Goal: Task Accomplishment & Management: Use online tool/utility

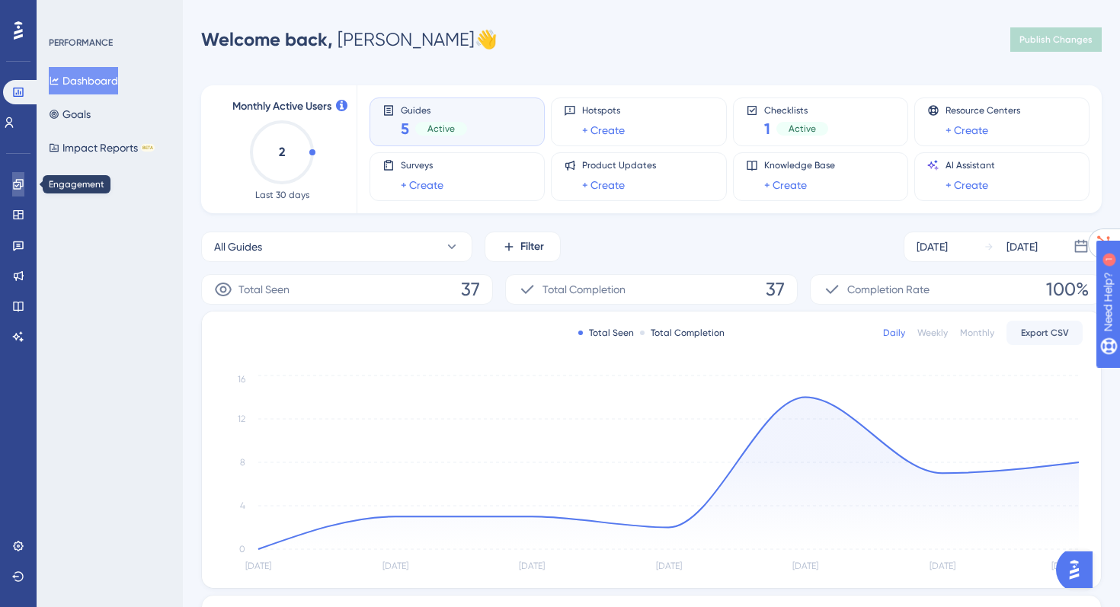
click at [12, 187] on icon at bounding box center [18, 184] width 12 height 12
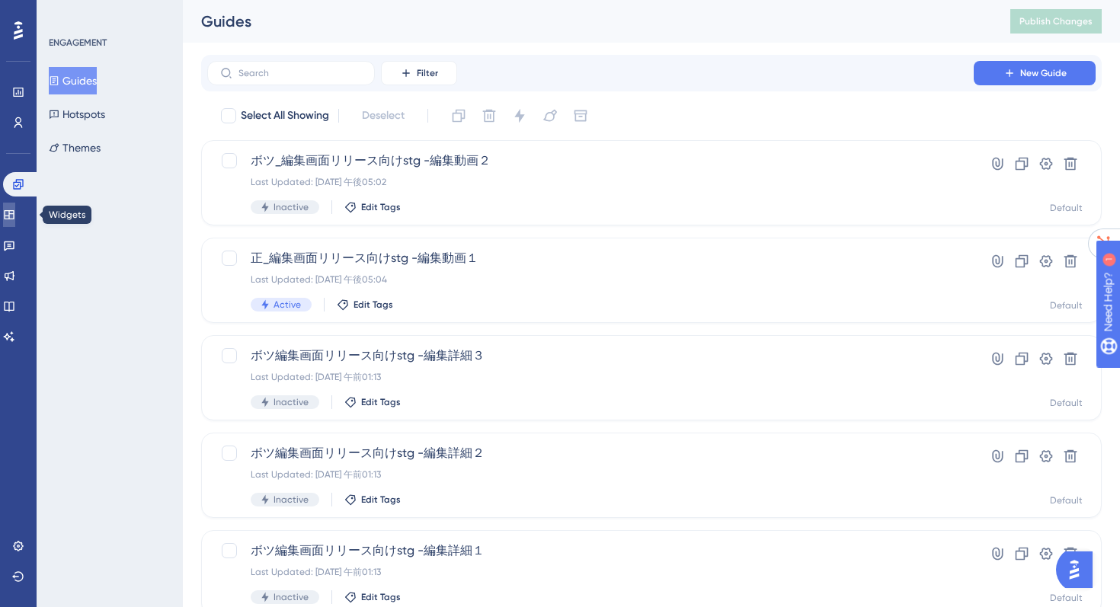
click at [15, 212] on icon at bounding box center [9, 215] width 12 height 12
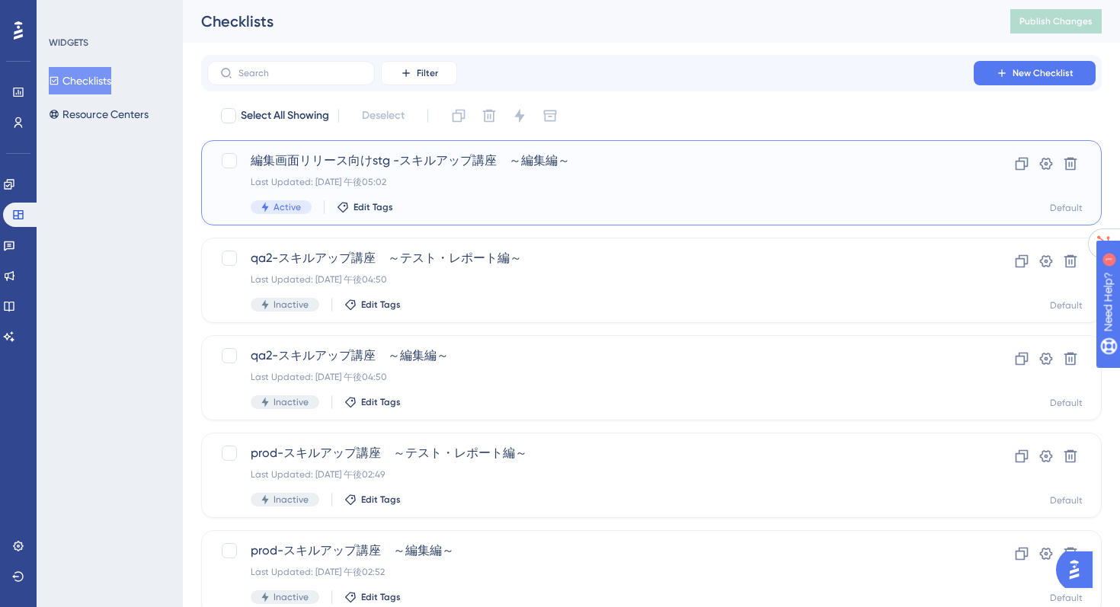
click at [373, 176] on div "Last Updated: [DATE] 午後05:02" at bounding box center [590, 182] width 679 height 12
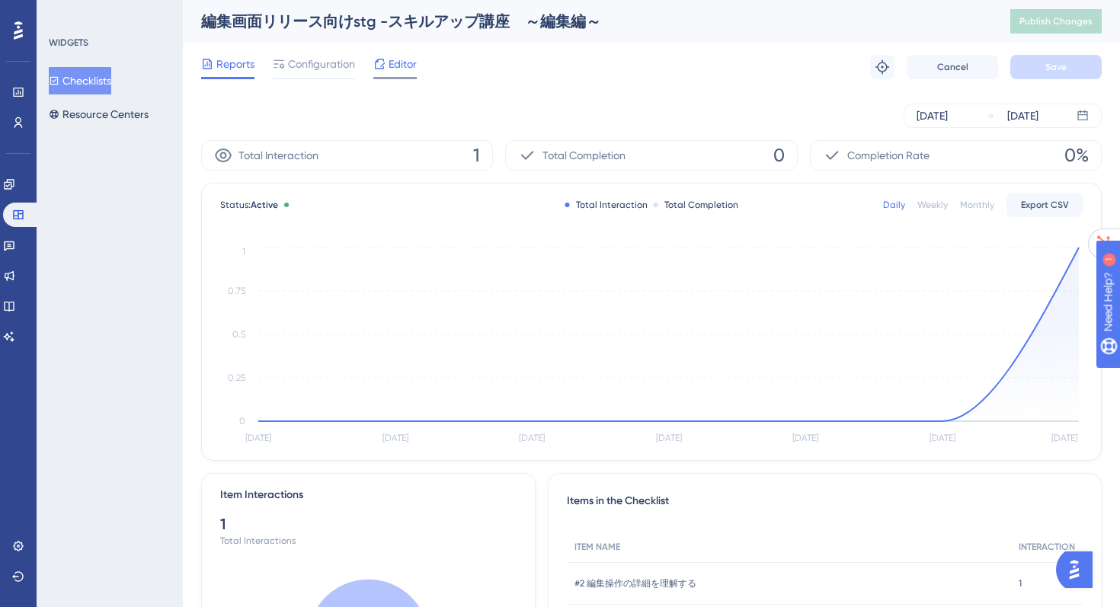
click at [393, 69] on span "Editor" at bounding box center [402, 64] width 28 height 18
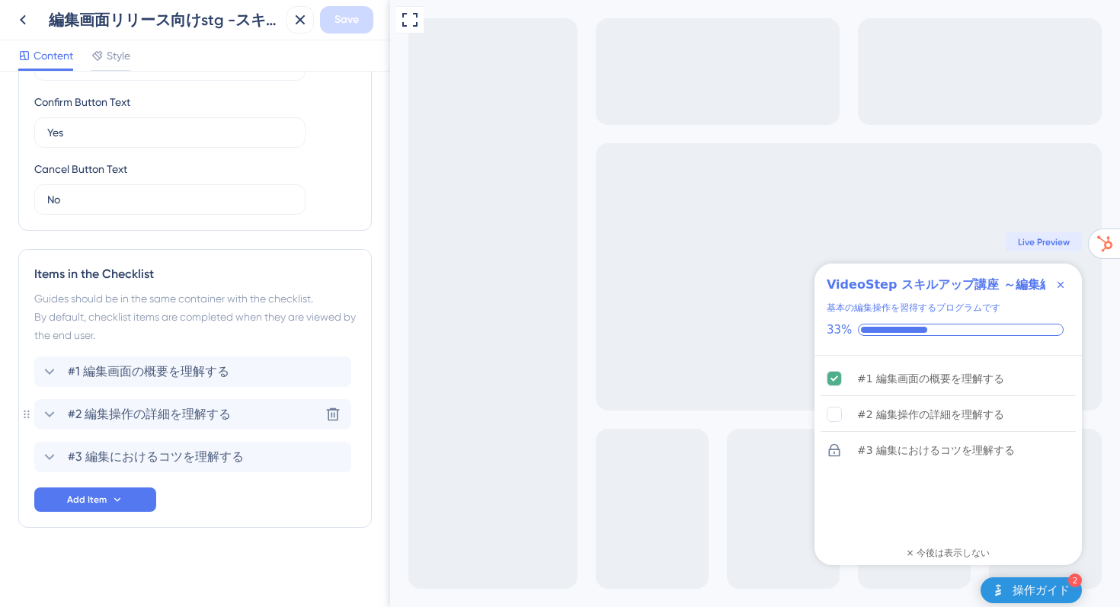
click at [108, 406] on span "#2 編集操作の詳細を理解する" at bounding box center [149, 414] width 163 height 18
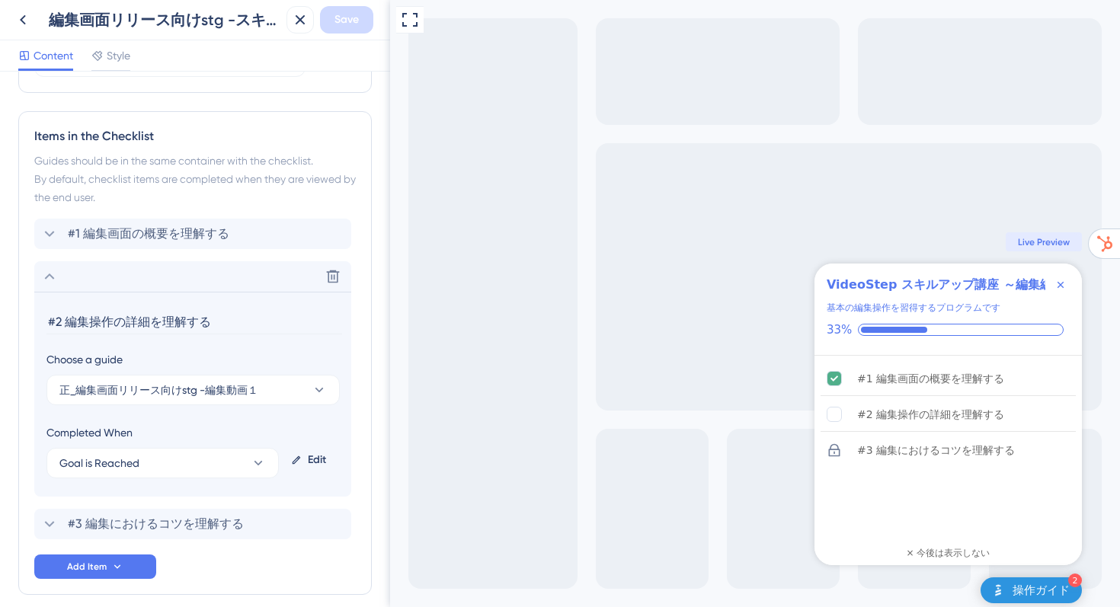
scroll to position [746, 0]
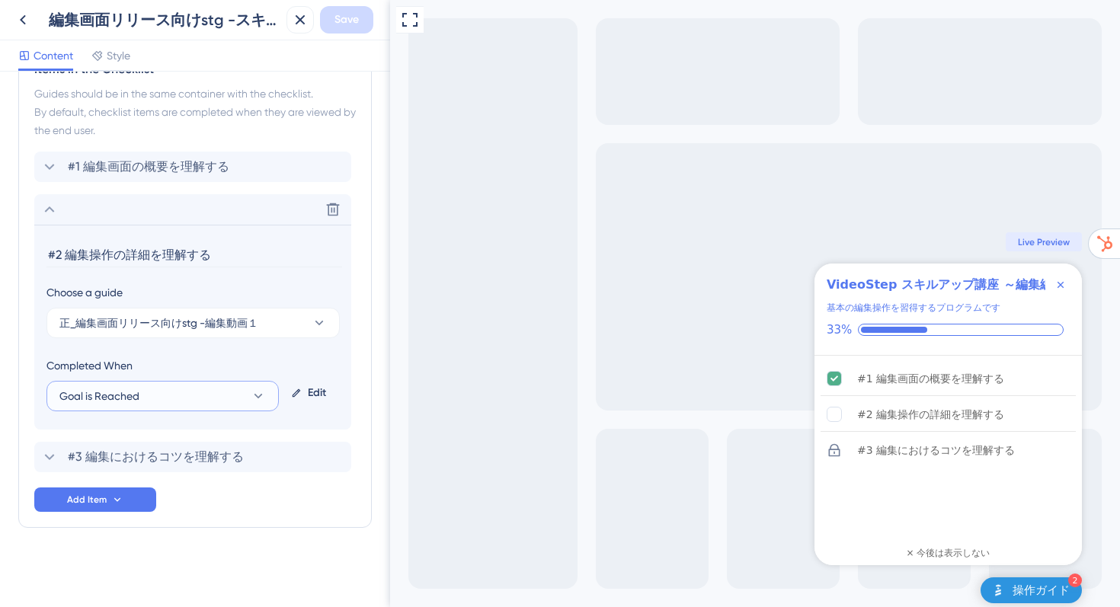
click at [104, 398] on span "Goal is Reached" at bounding box center [99, 396] width 80 height 18
click at [225, 333] on button "正_編集画面リリース向けstg -編集動画１" at bounding box center [192, 323] width 293 height 30
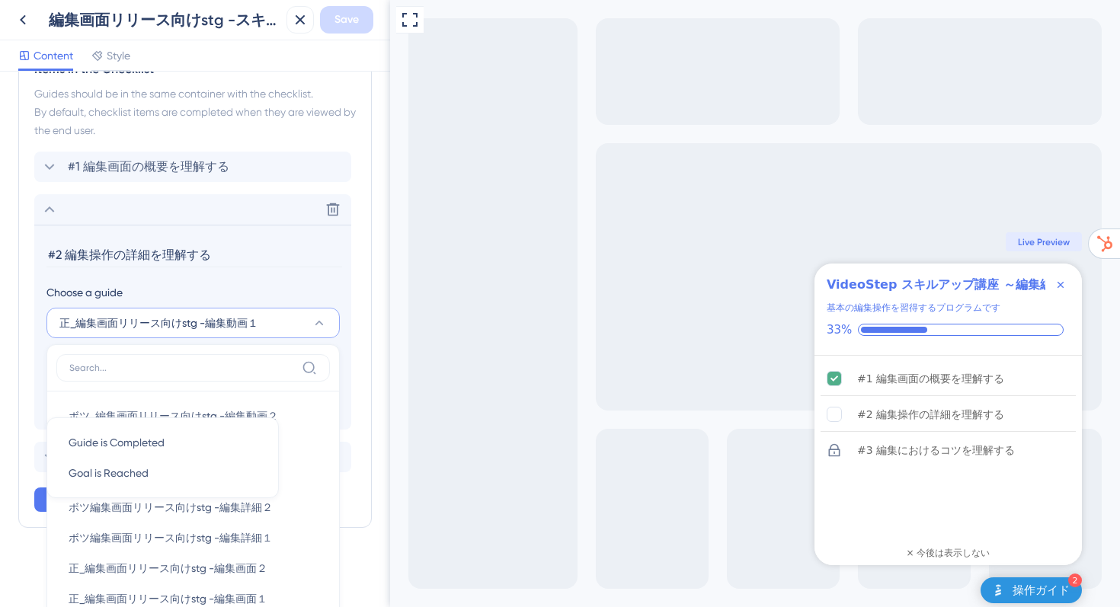
scroll to position [902, 0]
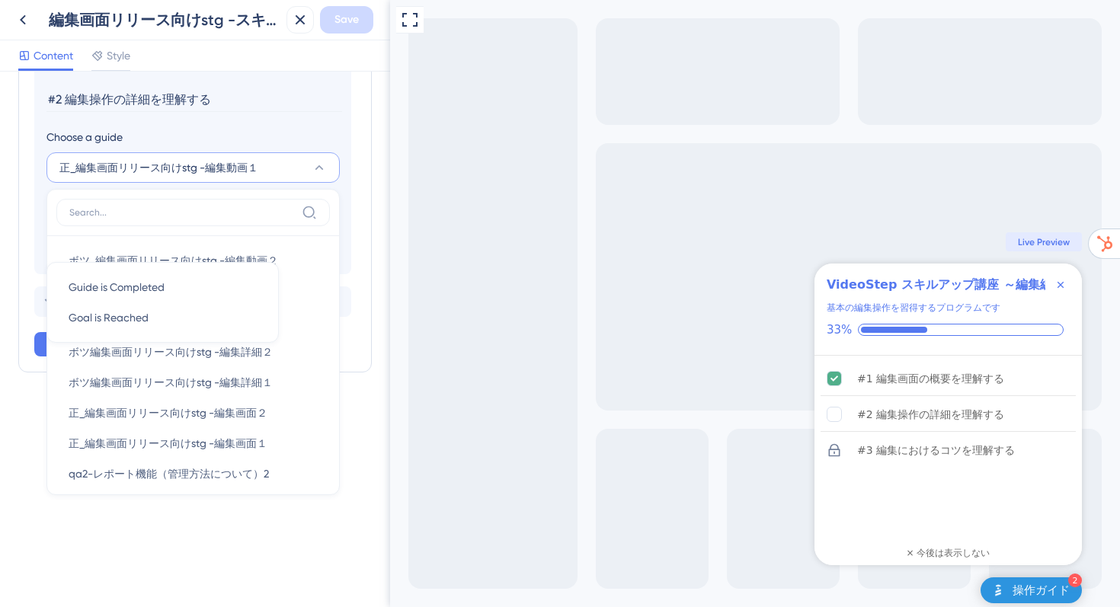
click at [292, 112] on section "#2 編集操作の詳細を理解する Choose a guide 正_編集画面リリース向けstg -編集動画１ ボツ_編集画面リリース向けstg -編集動画２ ボ…" at bounding box center [192, 171] width 317 height 205
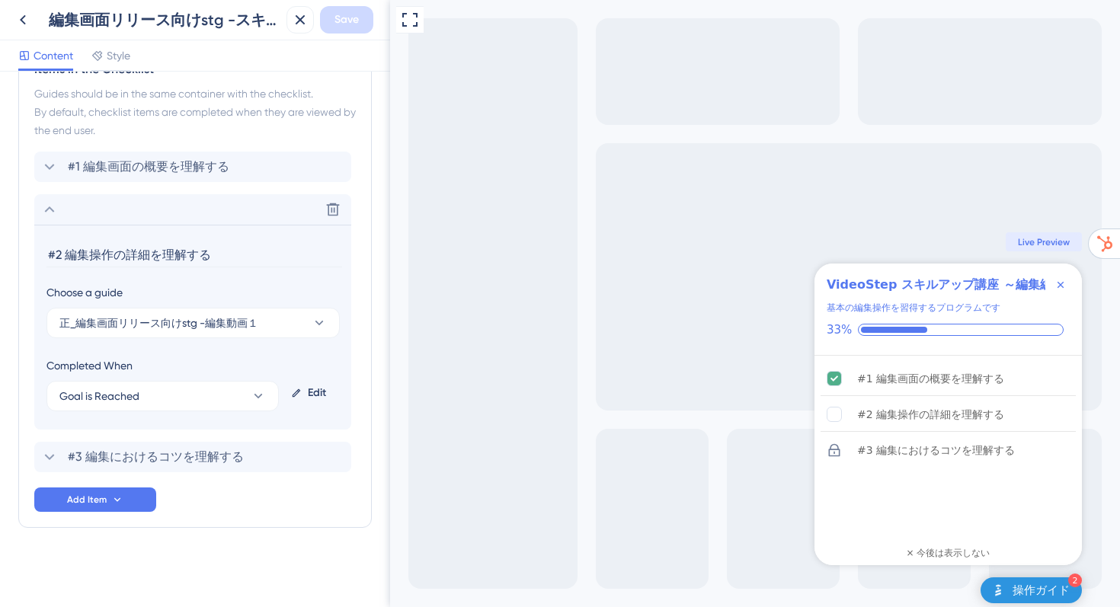
scroll to position [746, 0]
click at [91, 291] on div "Choose a guide" at bounding box center [192, 292] width 292 height 18
click at [280, 395] on div "Completed When Goal is Reached Edit" at bounding box center [192, 383] width 292 height 55
click at [269, 393] on button "Goal is Reached" at bounding box center [162, 396] width 232 height 30
click at [311, 323] on icon at bounding box center [318, 322] width 15 height 15
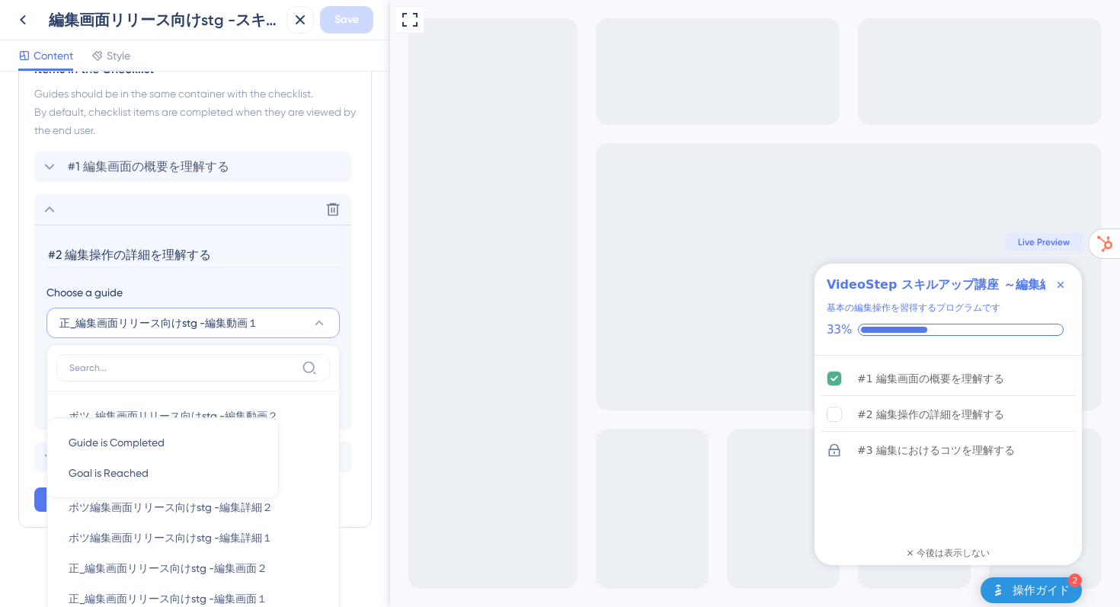
scroll to position [902, 0]
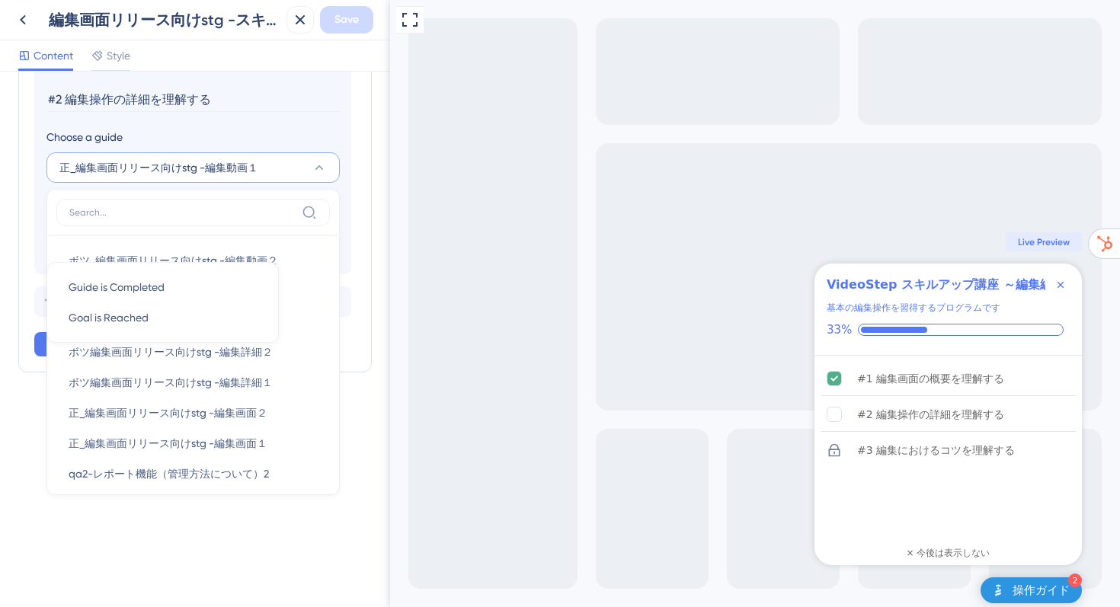
click at [324, 165] on icon at bounding box center [318, 167] width 15 height 15
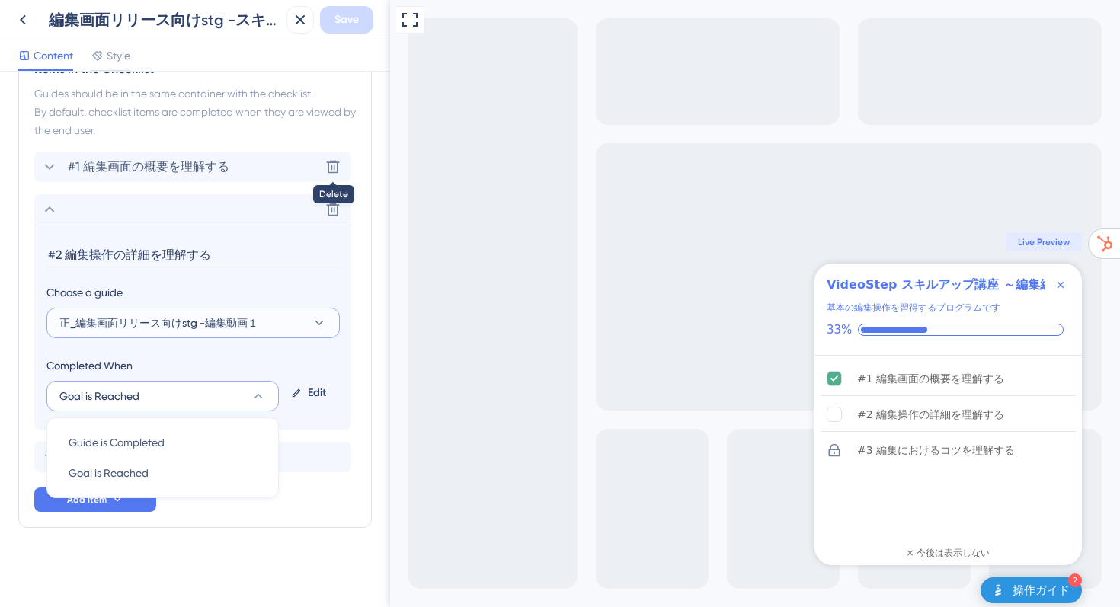
scroll to position [746, 0]
click at [212, 309] on button "正_編集画面リリース向けstg -編集動画１" at bounding box center [192, 323] width 293 height 30
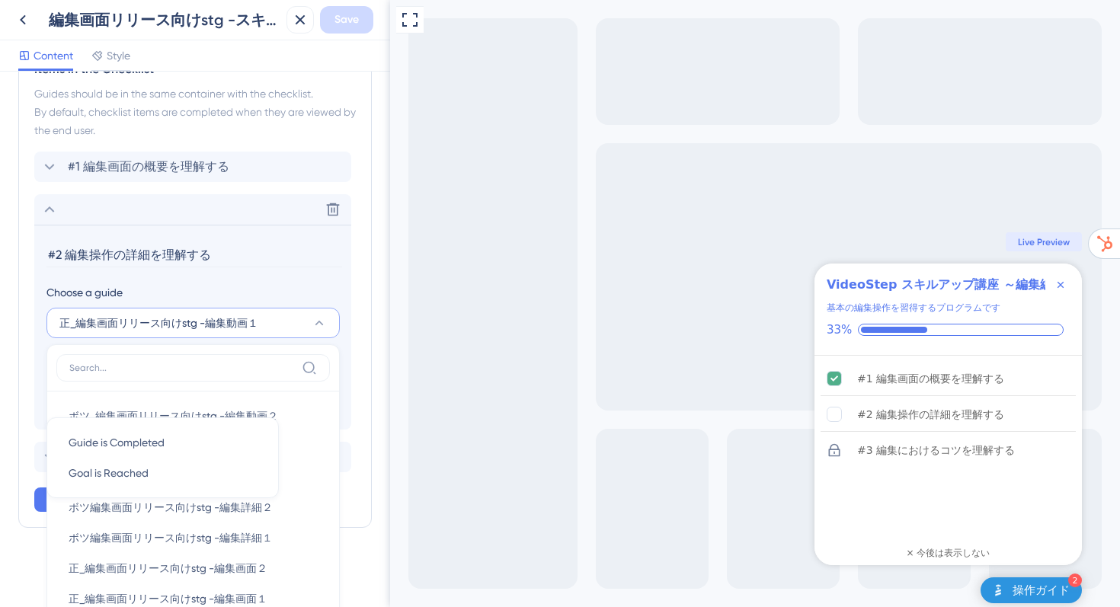
scroll to position [902, 0]
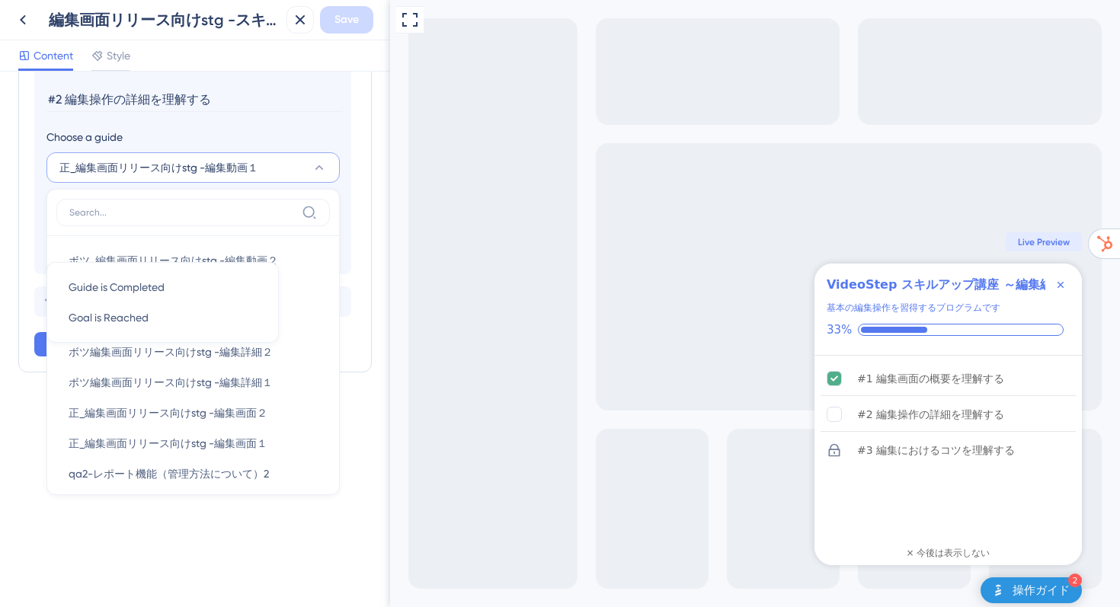
click at [313, 174] on icon at bounding box center [318, 167] width 15 height 15
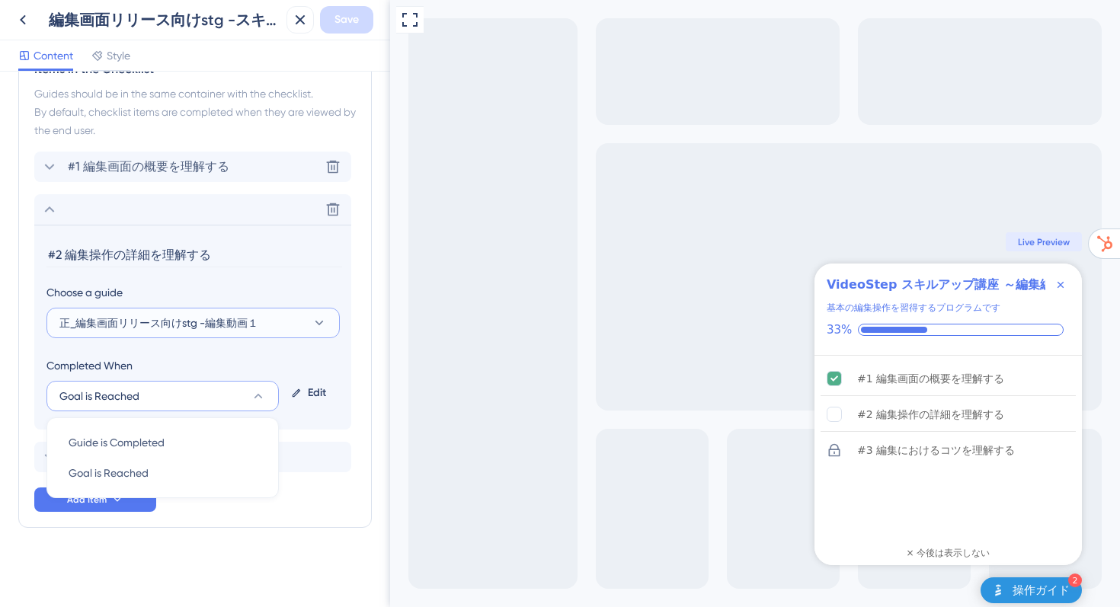
scroll to position [746, 0]
click at [271, 359] on div "Completed When" at bounding box center [162, 365] width 232 height 18
click at [249, 257] on input "#2 編集操作の詳細を理解する" at bounding box center [193, 256] width 295 height 24
drag, startPoint x: 249, startPoint y: 257, endPoint x: 50, endPoint y: 251, distance: 198.9
click at [50, 251] on input "#2 編集操作の詳細を理解する" at bounding box center [193, 256] width 295 height 24
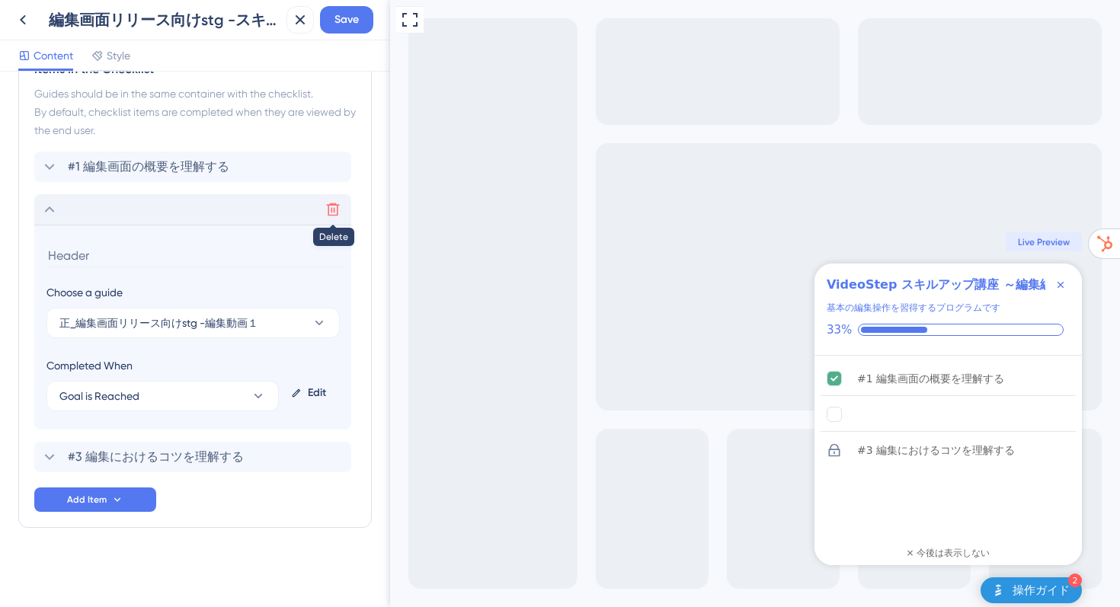
click at [331, 207] on icon at bounding box center [332, 209] width 15 height 15
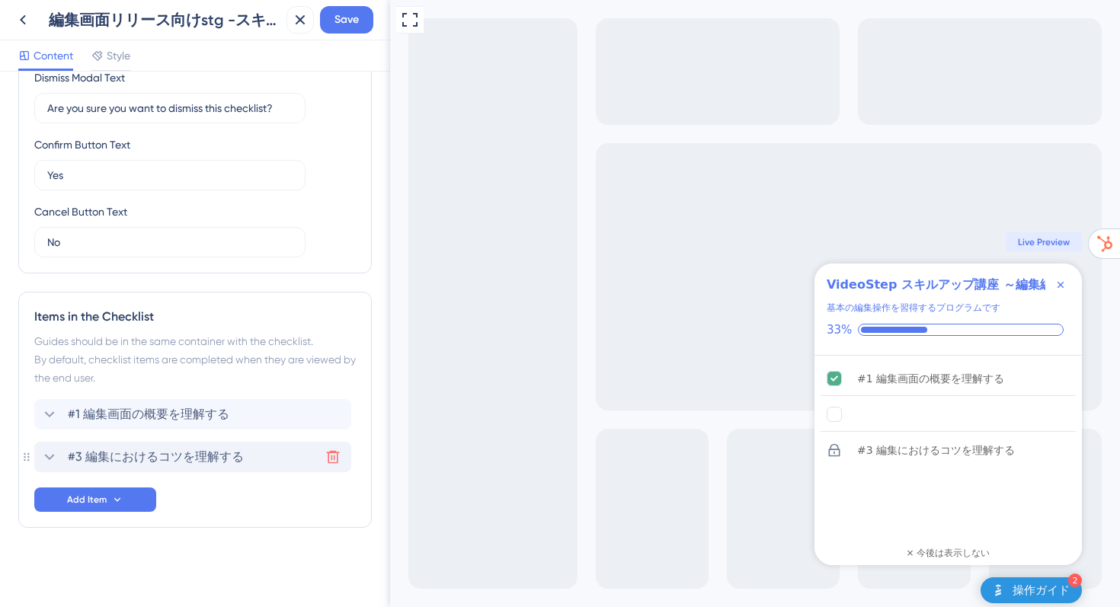
scroll to position [499, 0]
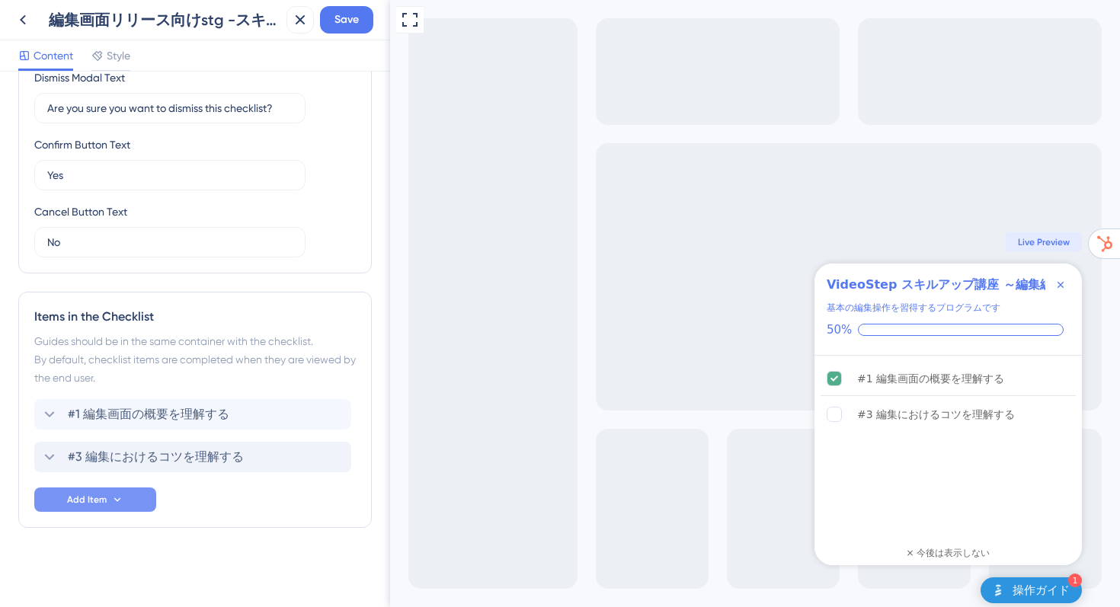
click at [91, 503] on span "Add Item" at bounding box center [87, 500] width 40 height 12
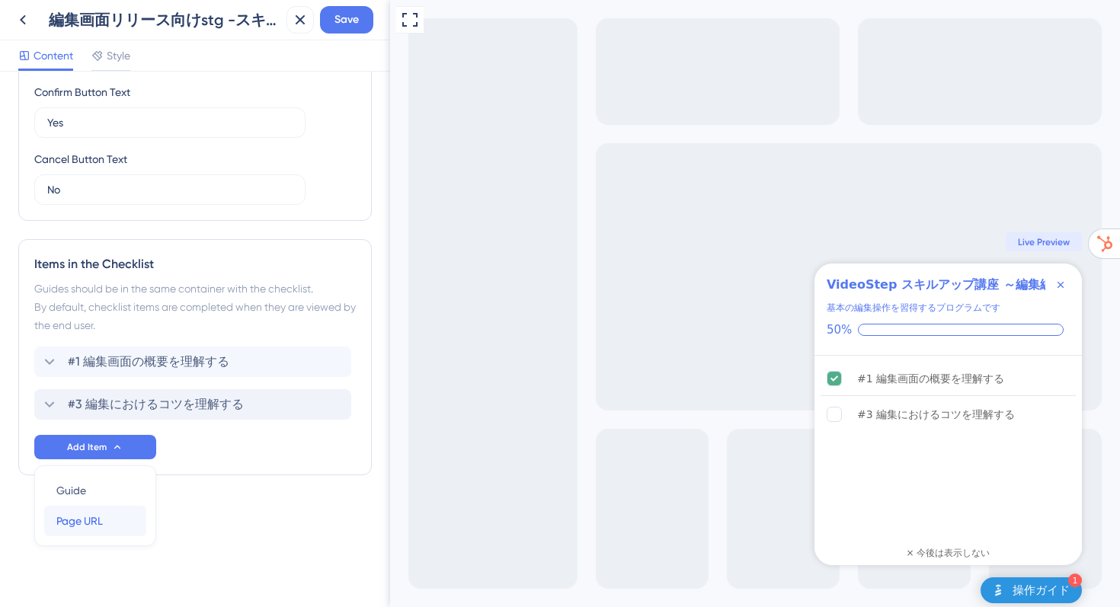
click at [78, 523] on span "Page URL" at bounding box center [79, 521] width 46 height 18
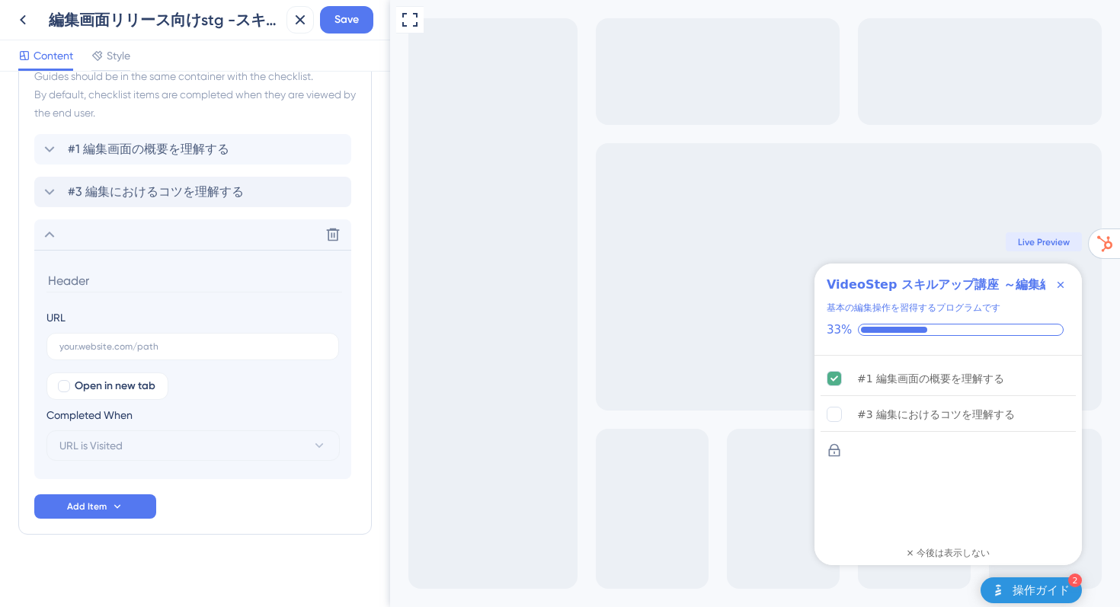
scroll to position [771, 0]
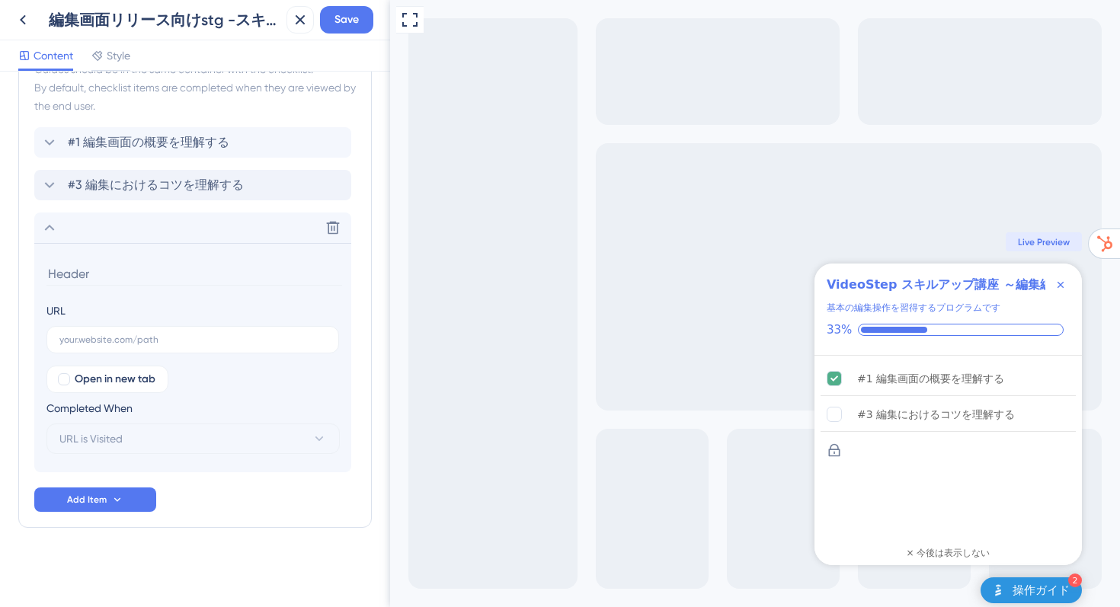
click at [73, 282] on input at bounding box center [193, 274] width 295 height 24
type input "#2 編集操作の詳細を理解する"
click at [81, 342] on input "text" at bounding box center [192, 339] width 267 height 11
paste input "[URL][DOMAIN_NAME]"
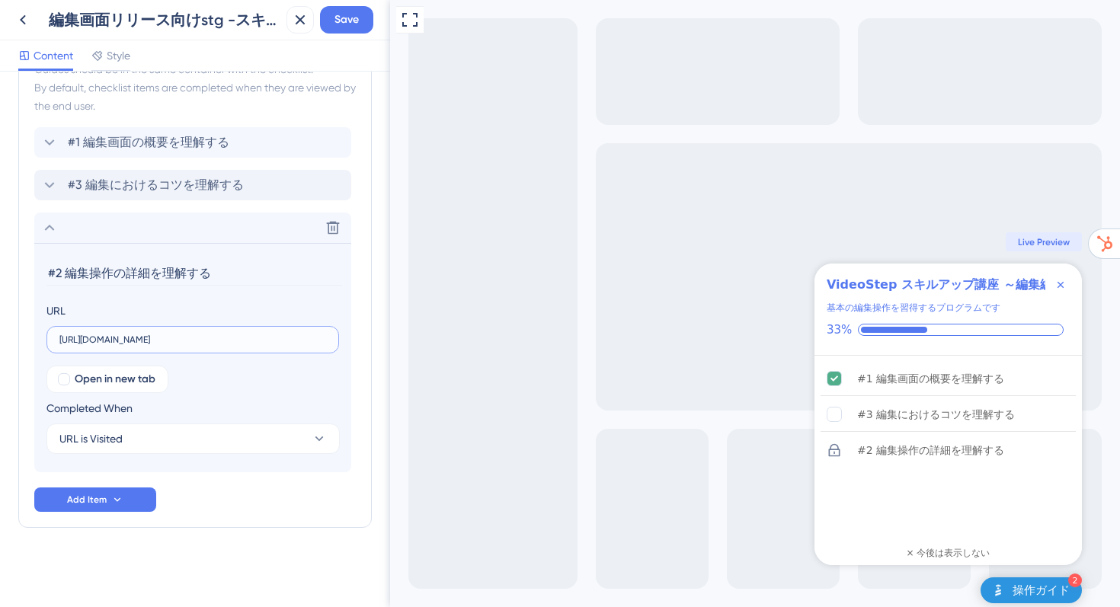
scroll to position [0, 62]
type input "[URL][DOMAIN_NAME]"
click at [61, 379] on div at bounding box center [64, 379] width 12 height 12
click at [61, 378] on icon at bounding box center [64, 379] width 6 height 12
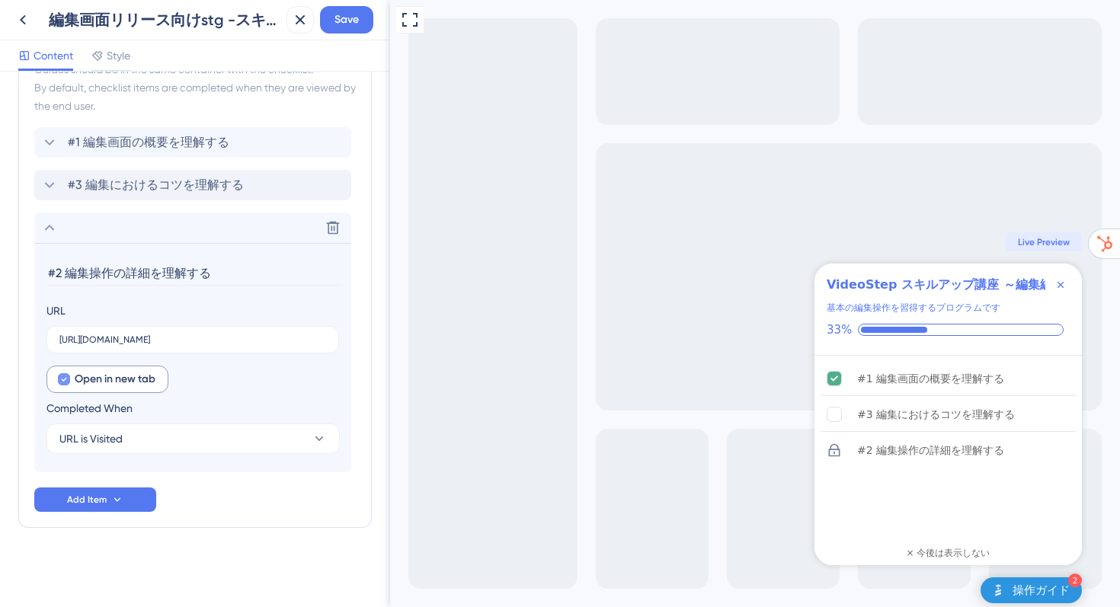
checkbox input "false"
click at [224, 523] on div "Items in the Checklist Guides should be in the same container with the checklis…" at bounding box center [194, 274] width 353 height 508
click at [56, 226] on icon at bounding box center [49, 228] width 18 height 18
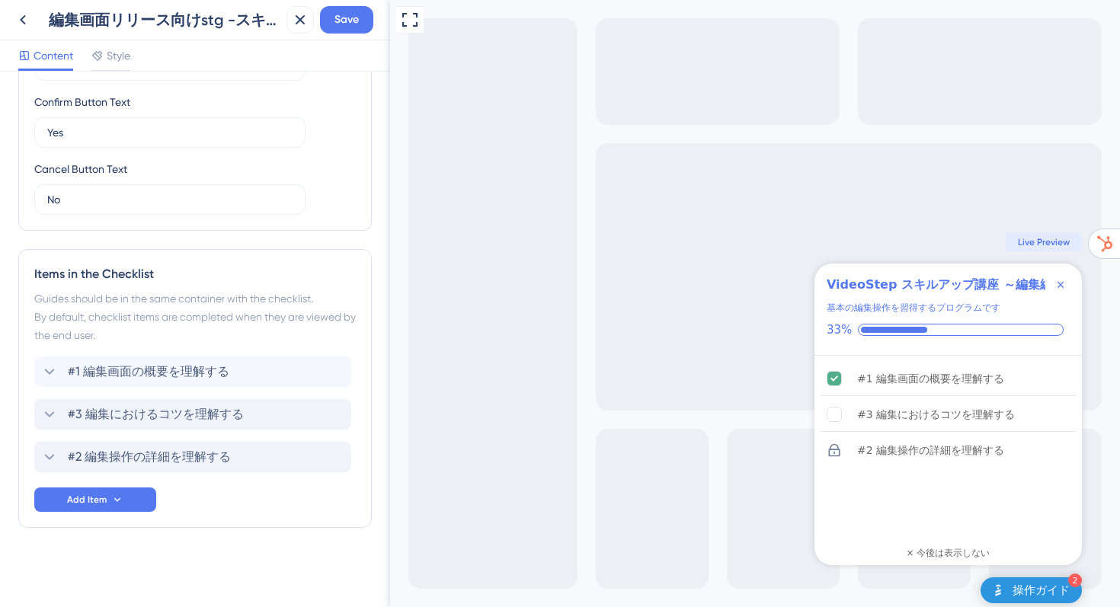
drag, startPoint x: 26, startPoint y: 457, endPoint x: 27, endPoint y: 444, distance: 13.0
click at [27, 444] on div "Items in the Checklist Guides should be in the same container with the checklis…" at bounding box center [194, 388] width 353 height 279
click at [340, 21] on span "Save" at bounding box center [346, 20] width 24 height 18
click at [33, 20] on button at bounding box center [22, 19] width 27 height 27
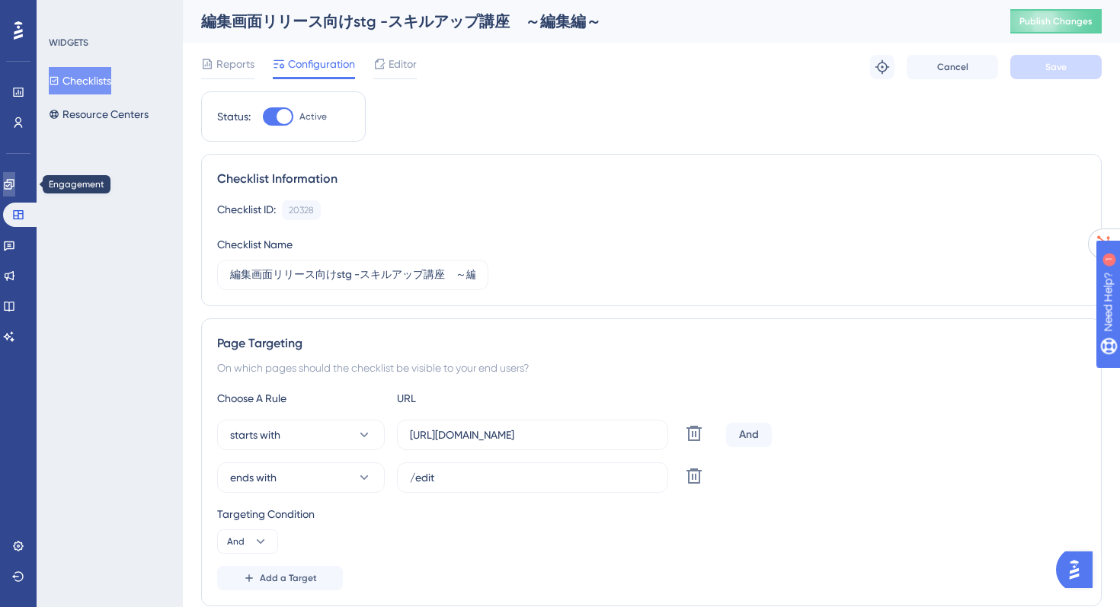
click at [14, 189] on icon at bounding box center [9, 184] width 10 height 10
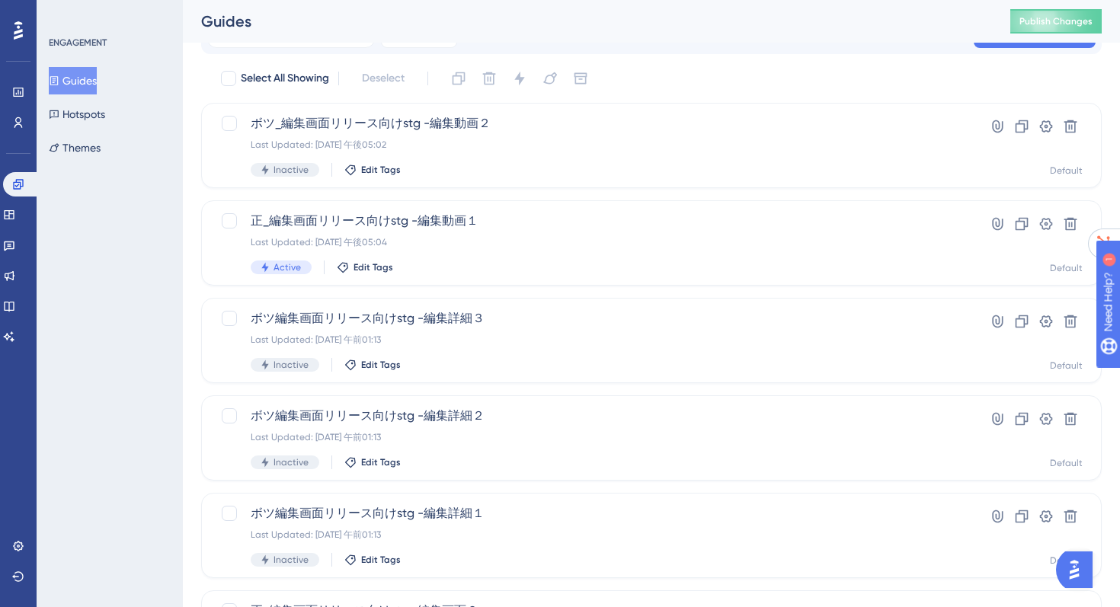
scroll to position [52, 0]
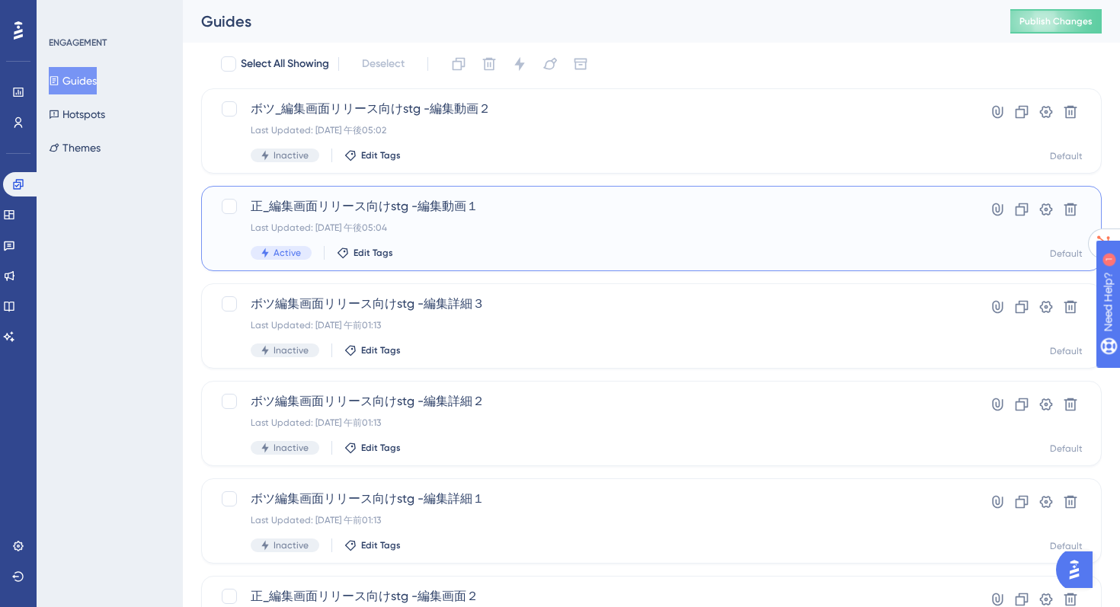
click at [316, 212] on span "正_編集画面リリース向けstg -編集動画１" at bounding box center [590, 206] width 679 height 18
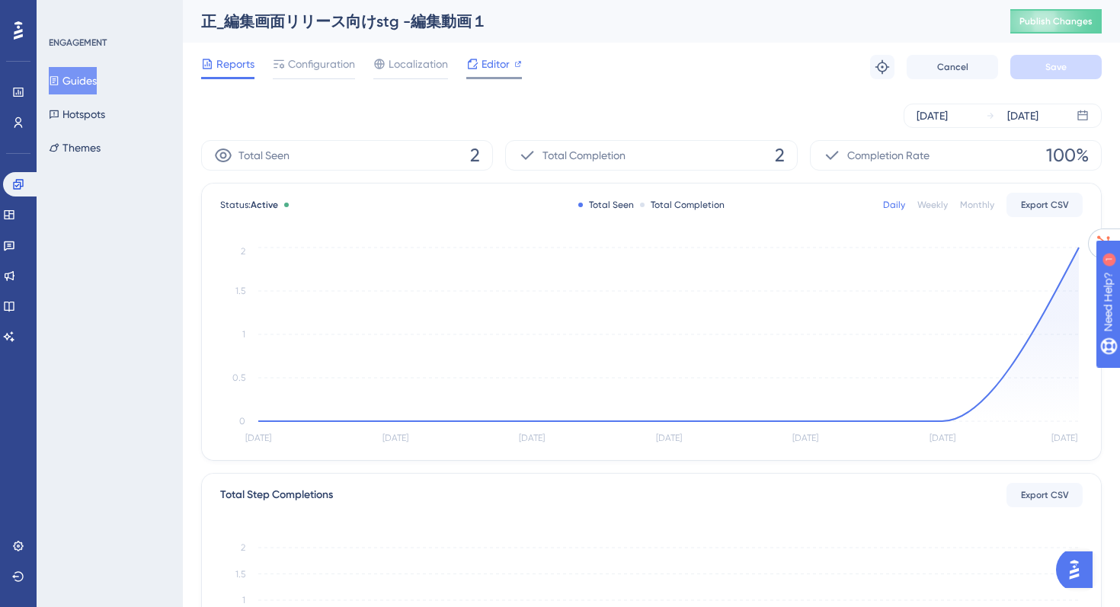
click at [474, 69] on icon at bounding box center [473, 64] width 10 height 10
